Goal: Navigation & Orientation: Go to known website

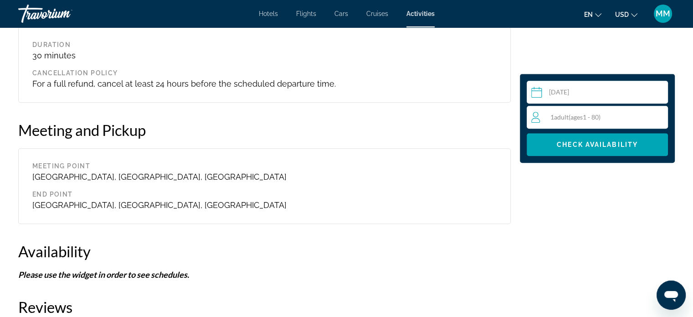
scroll to position [836, 0]
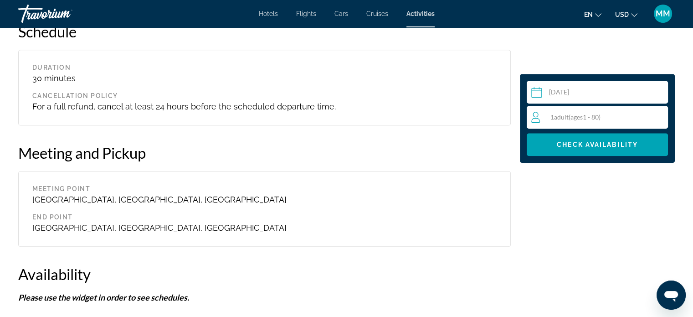
click at [38, 5] on div "Travorium" at bounding box center [63, 14] width 91 height 24
